Goal: Task Accomplishment & Management: Use online tool/utility

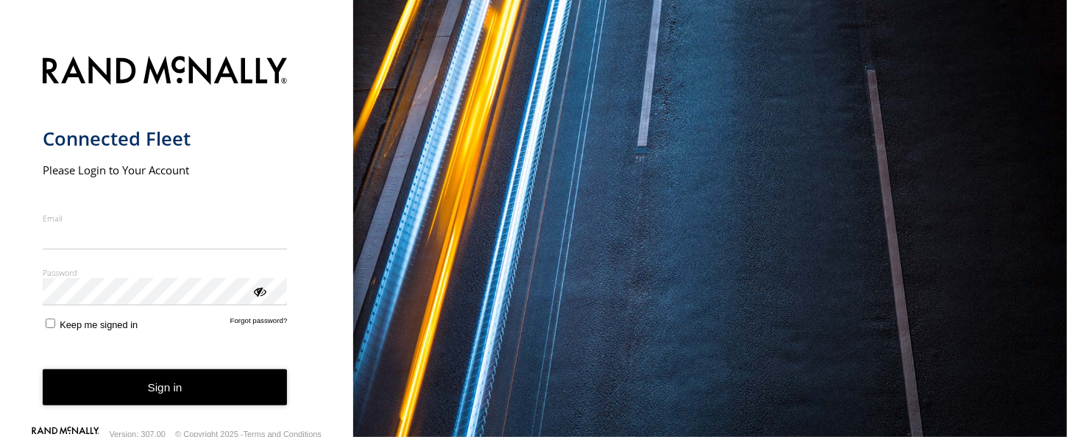
click at [127, 227] on input "Email" at bounding box center [165, 237] width 245 height 26
type input "**********"
click at [257, 290] on div "ViewPassword" at bounding box center [259, 290] width 15 height 15
click at [168, 391] on button "Sign in" at bounding box center [165, 387] width 245 height 36
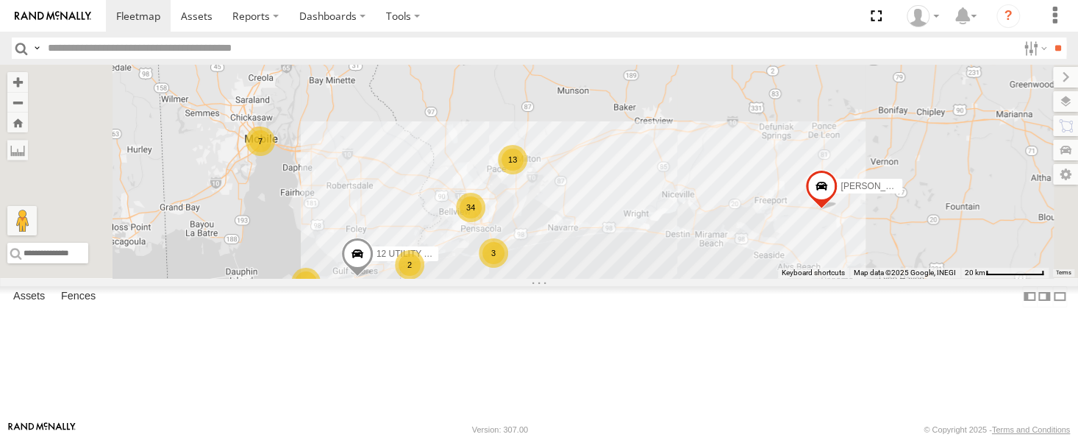
scroll to position [294, 0]
click at [0, 0] on div "WILL EXPLORER" at bounding box center [0, 0] width 0 height 0
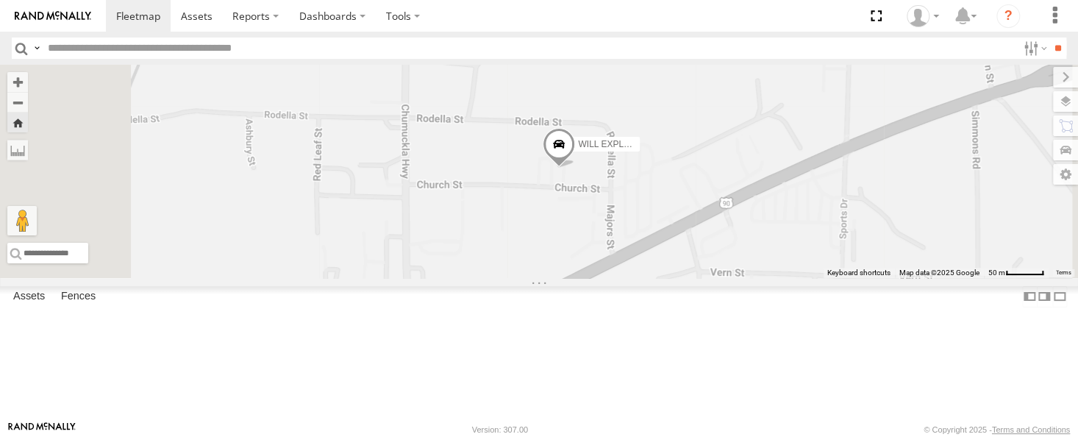
click at [0, 0] on span at bounding box center [0, 0] width 0 height 0
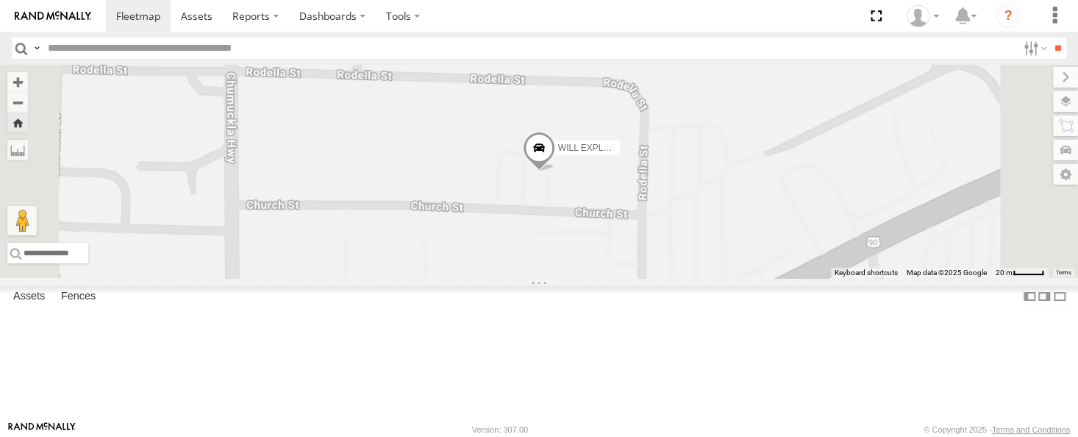
click at [0, 0] on span at bounding box center [0, 0] width 0 height 0
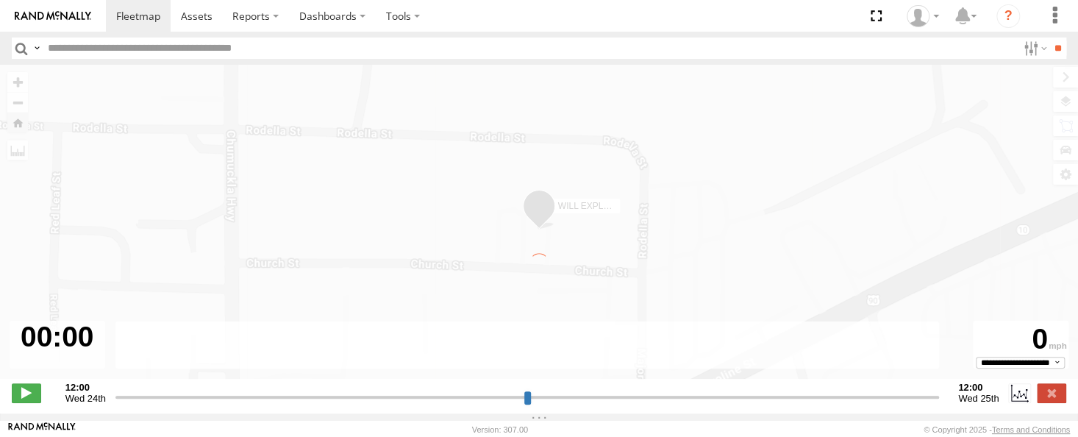
type input "**********"
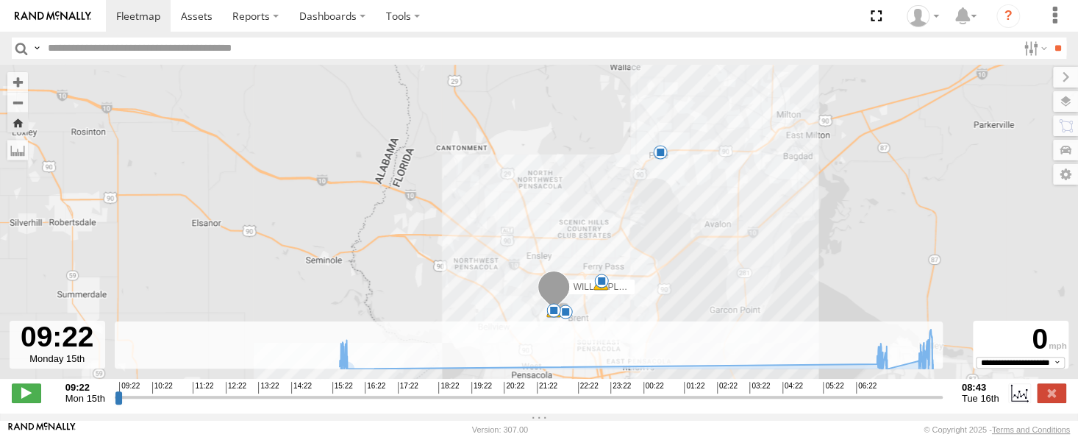
click at [565, 316] on span at bounding box center [565, 312] width 15 height 15
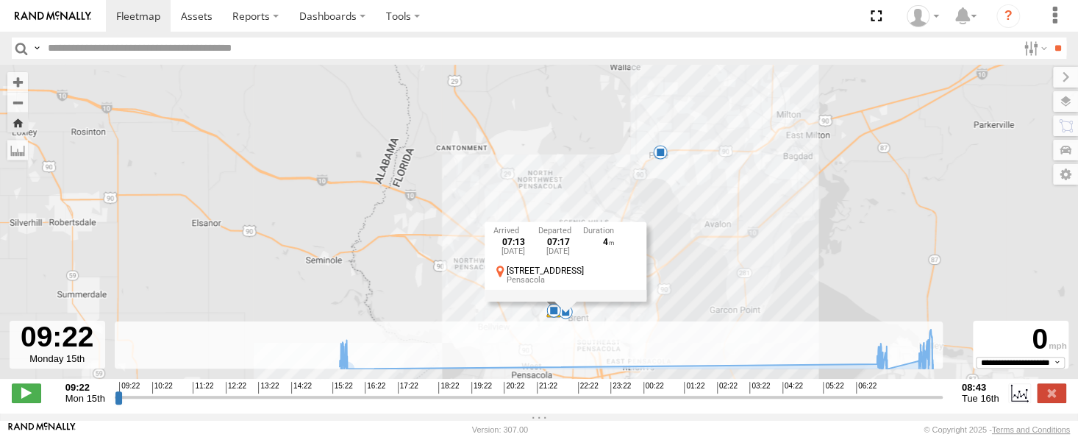
click at [555, 301] on div "07:13 [DATE] 07:17 [DATE] 4 [STREET_ADDRESS]" at bounding box center [566, 261] width 162 height 79
click at [551, 311] on span at bounding box center [554, 310] width 15 height 15
click at [681, 312] on div "WILL EXPLORER 15:50 Mon 07:13 Tue 07:21 Tue 08:41 Tue 14 8 7 07:21 [DATE] 08:15…" at bounding box center [539, 230] width 1078 height 330
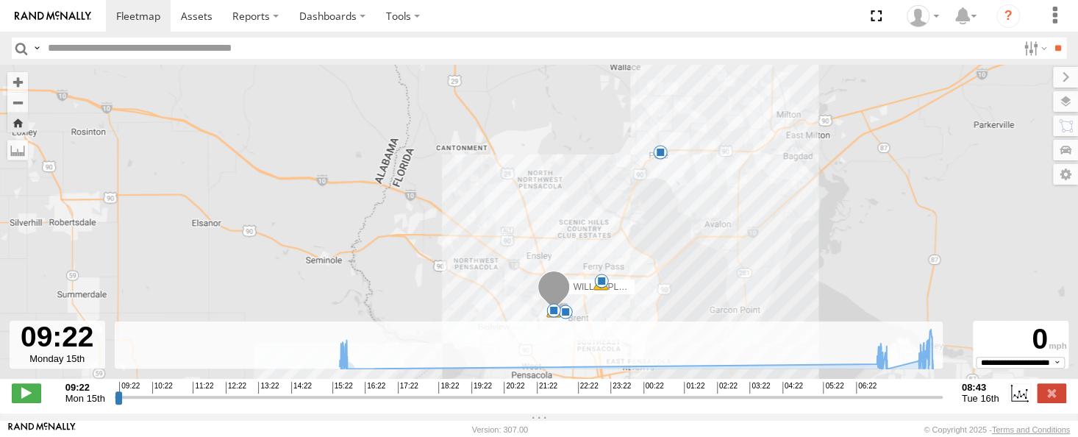
click at [660, 158] on span at bounding box center [660, 152] width 15 height 15
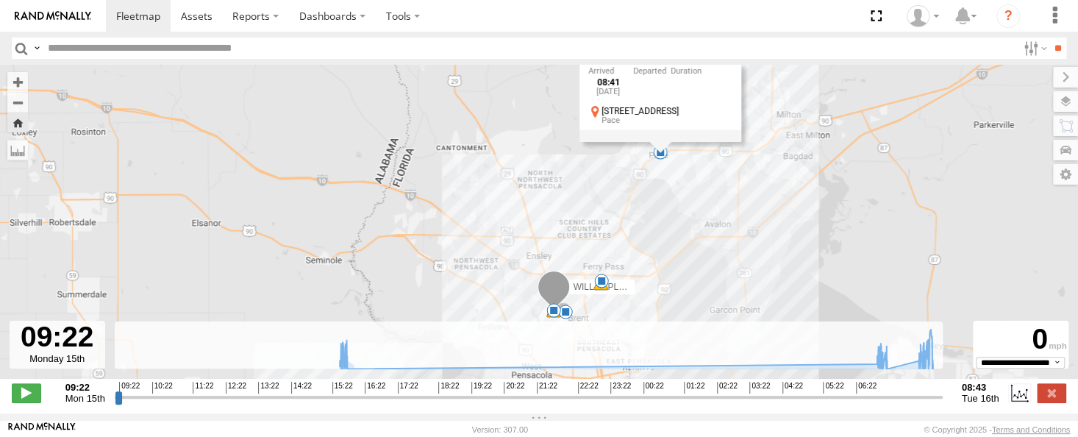
click at [664, 141] on div "08:41 [DATE] 172 [DEMOGRAPHIC_DATA] [GEOGRAPHIC_DATA]" at bounding box center [661, 102] width 162 height 79
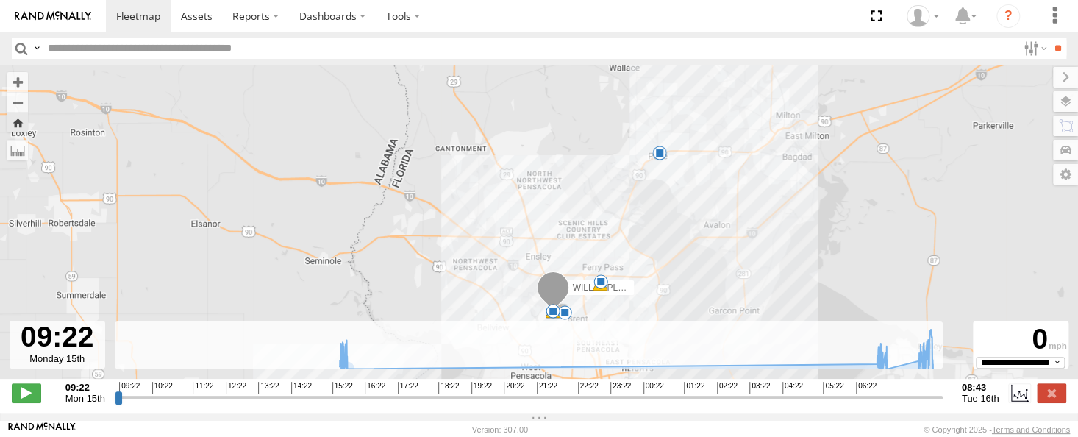
click at [601, 285] on span at bounding box center [601, 281] width 15 height 15
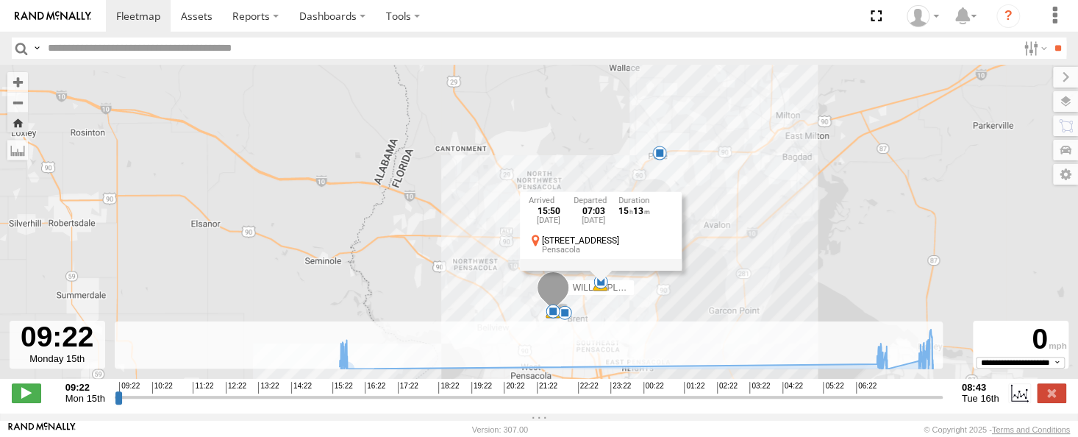
click at [775, 208] on div "WILL EXPLORER 15:50 Mon 07:13 Tue 07:21 Tue 08:41 Tue 14 8 7 15:50 [DATE] 07:03…" at bounding box center [539, 230] width 1078 height 330
